Goal: Information Seeking & Learning: Check status

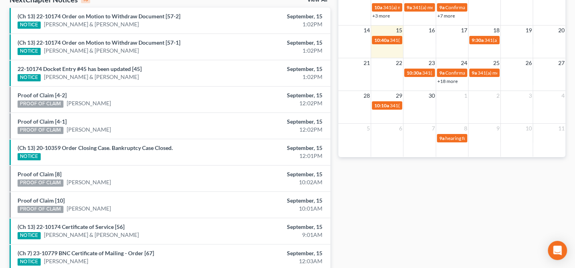
scroll to position [254, 0]
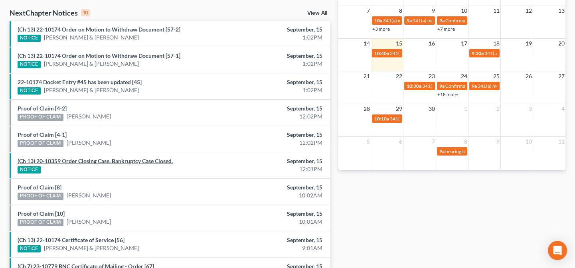
click at [95, 161] on link "(Ch 13) 20-10359 Order Closing Case. Bankruptcy Case Closed." at bounding box center [95, 161] width 155 height 7
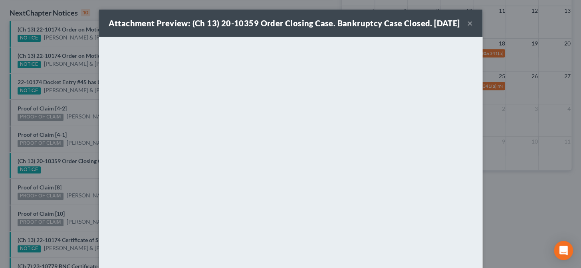
click at [85, 166] on div "Attachment Preview: (Ch 13) 20-10359 Order Closing Case. Bankruptcy Case Closed…" at bounding box center [290, 134] width 581 height 268
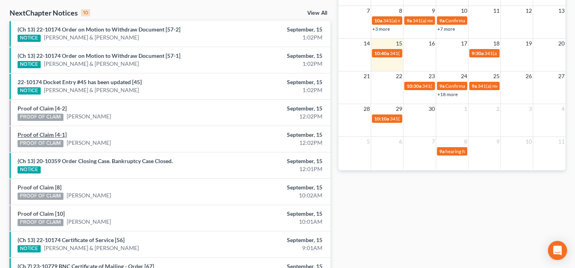
click at [57, 135] on link "Proof of Claim [4-1]" at bounding box center [42, 134] width 49 height 7
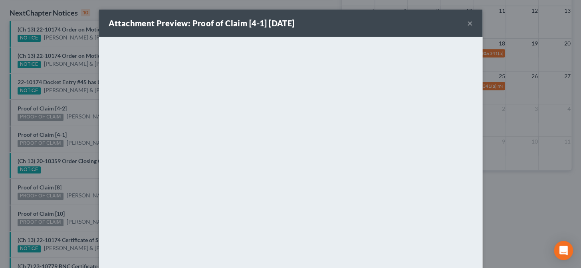
click at [64, 151] on div "Attachment Preview: Proof of Claim [4-1] 09/15/2025 × <object ng-attr-data='htt…" at bounding box center [290, 134] width 581 height 268
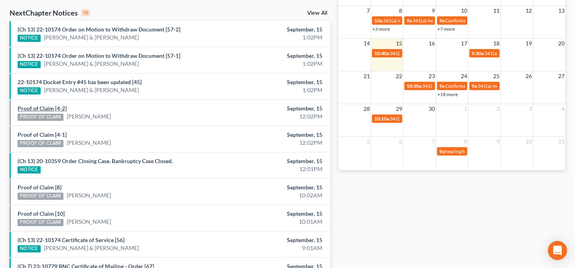
click at [59, 109] on link "Proof of Claim [4-2]" at bounding box center [42, 108] width 49 height 7
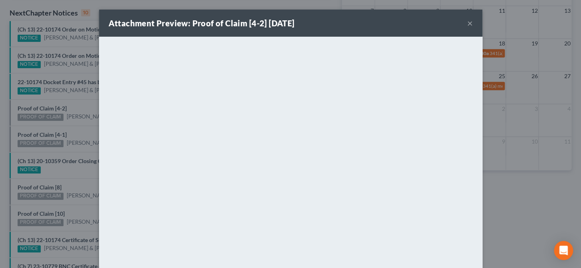
click at [68, 127] on div "Attachment Preview: Proof of Claim [4-2] 09/15/2025 × <object ng-attr-data='htt…" at bounding box center [290, 134] width 581 height 268
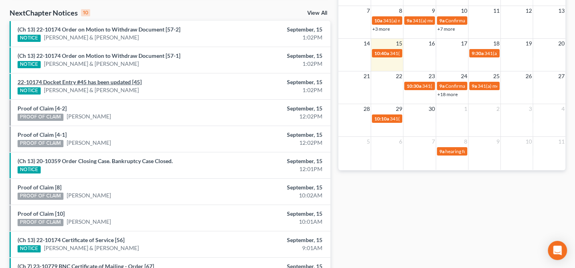
click at [67, 82] on link "22-10174 Docket Entry #45 has been updated [45]" at bounding box center [80, 82] width 124 height 7
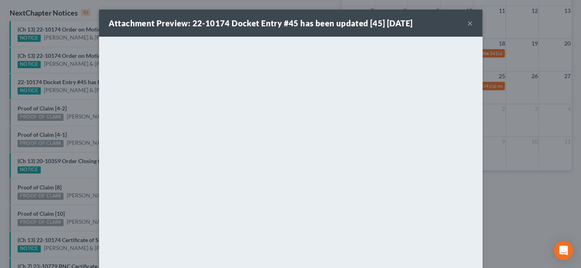
click at [75, 106] on div "Attachment Preview: 22-10174 Docket Entry #45 has been updated [45] 09/15/2025 …" at bounding box center [290, 134] width 581 height 268
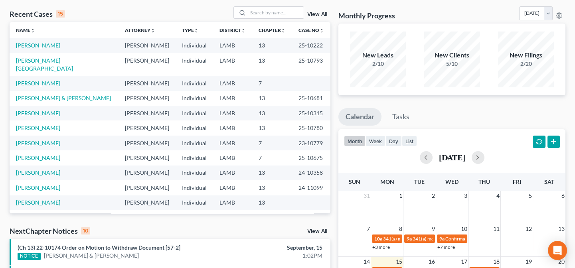
scroll to position [0, 0]
